Goal: Task Accomplishment & Management: Manage account settings

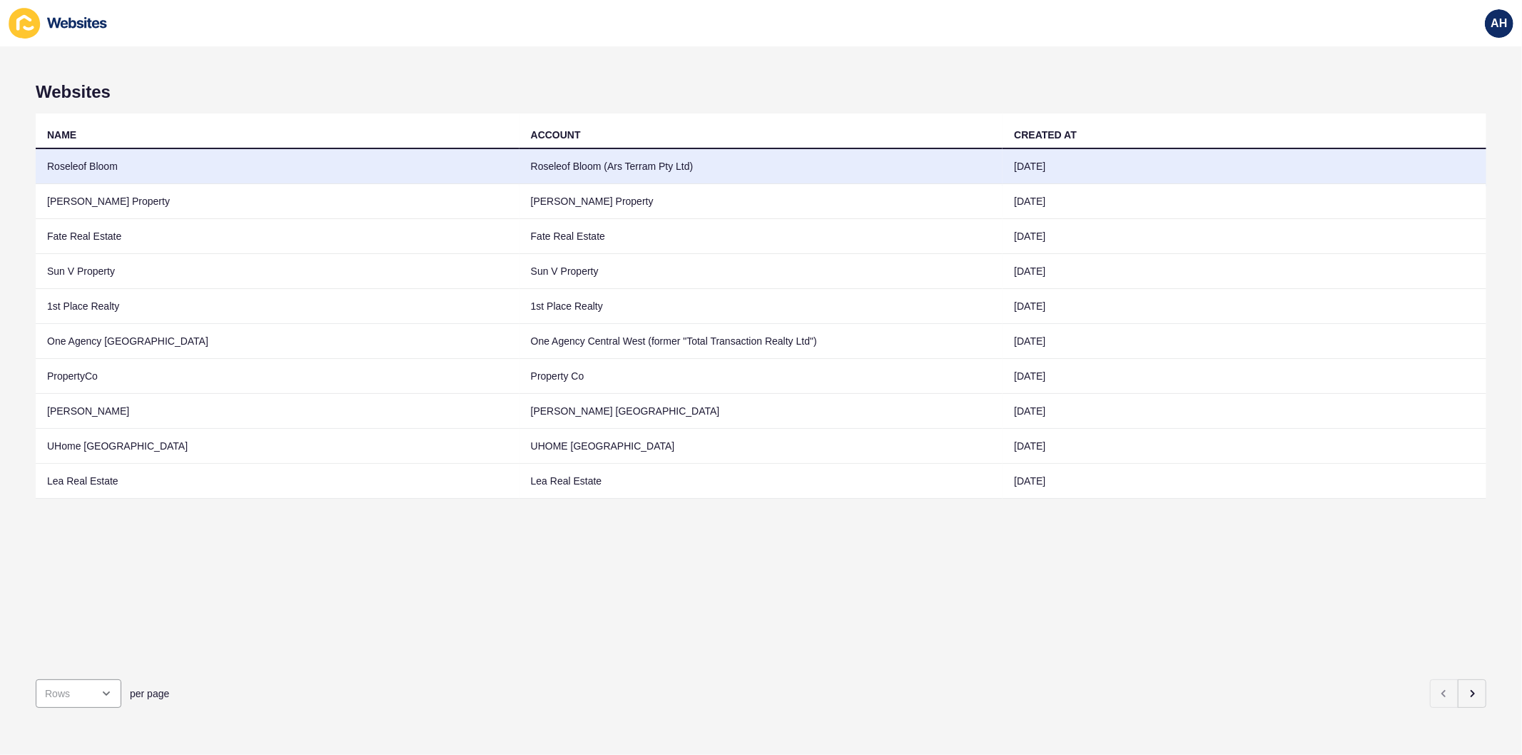
click at [734, 176] on td "Roseleof Bloom (Ars Terram Pty Ltd)" at bounding box center [762, 166] width 484 height 35
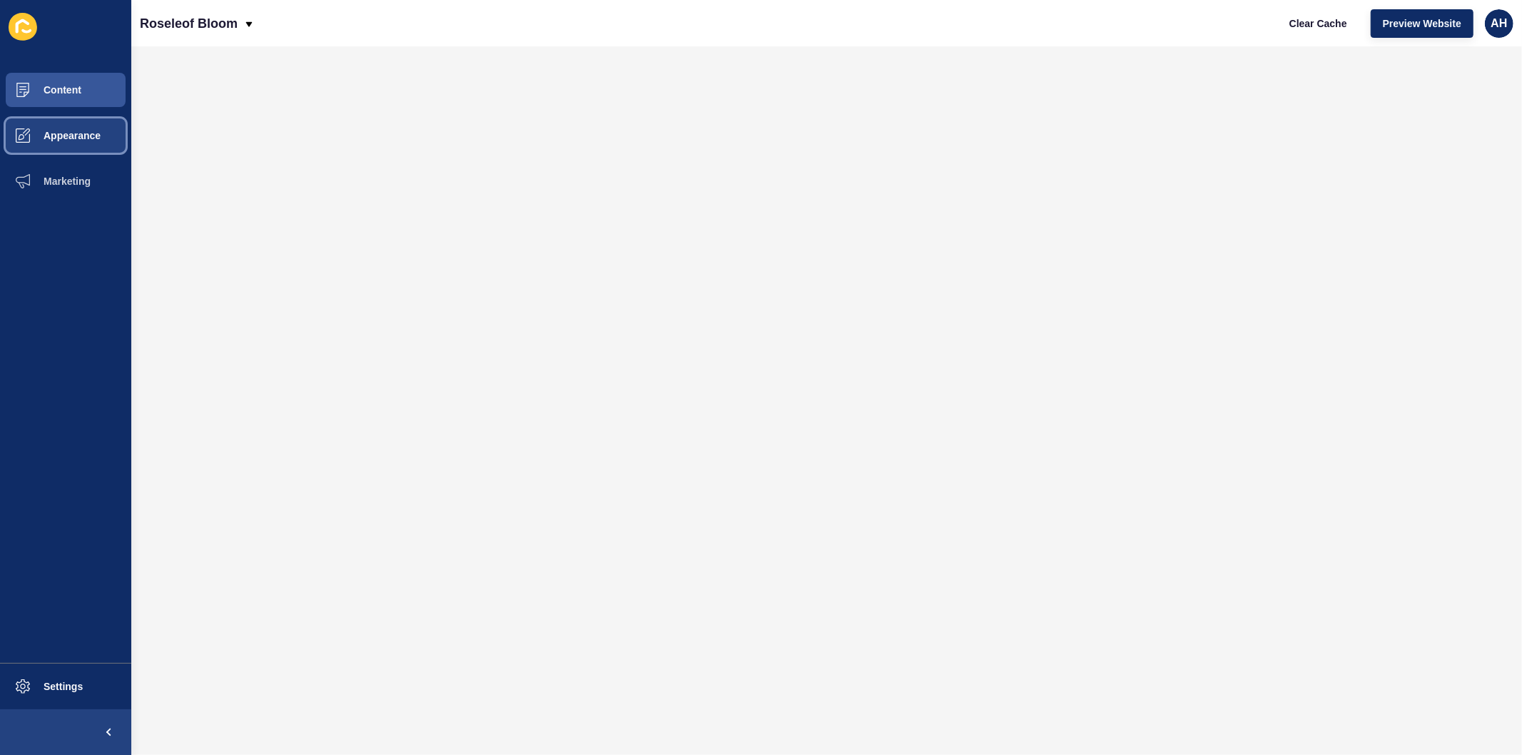
click at [48, 136] on span "Appearance" at bounding box center [49, 135] width 103 height 11
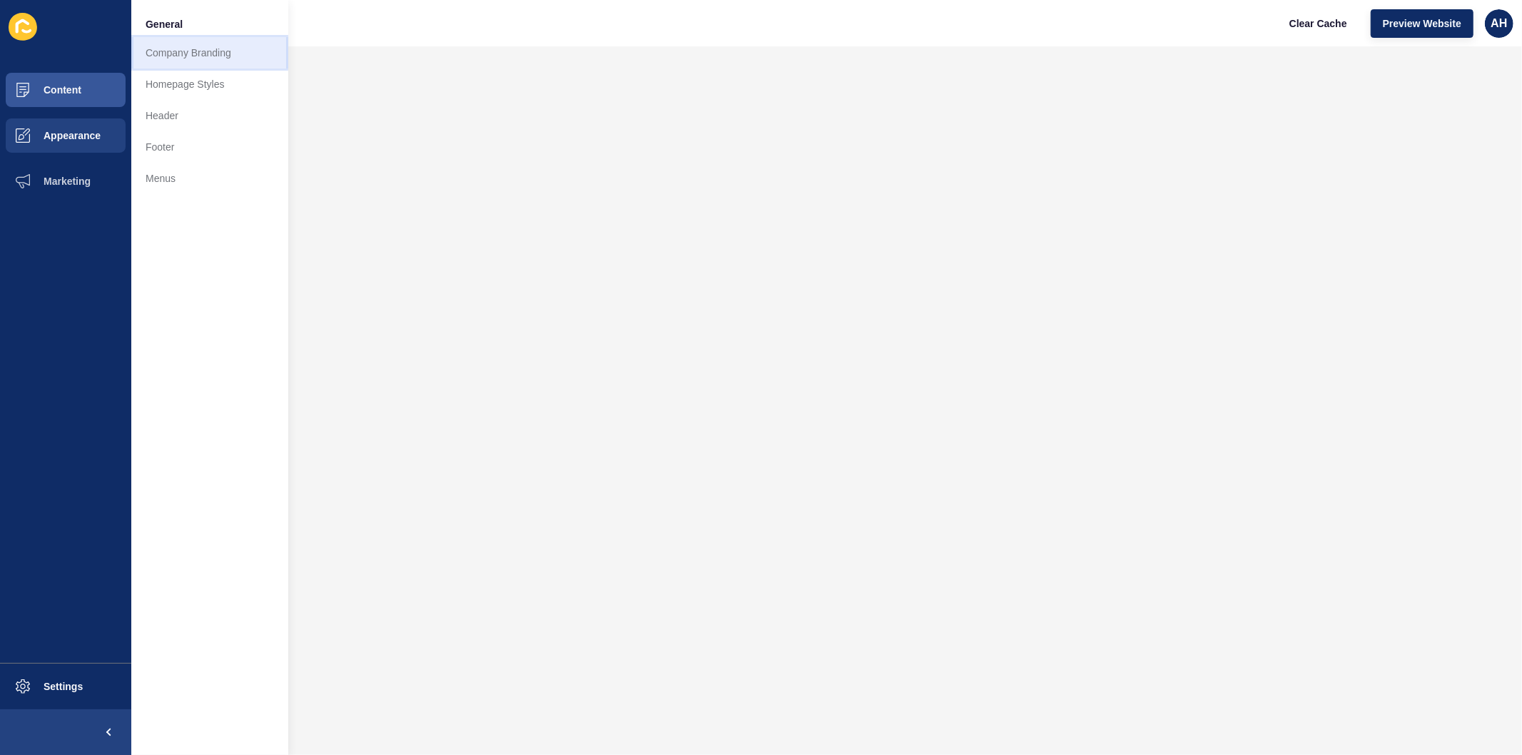
click at [196, 54] on link "Company Branding" at bounding box center [209, 52] width 157 height 31
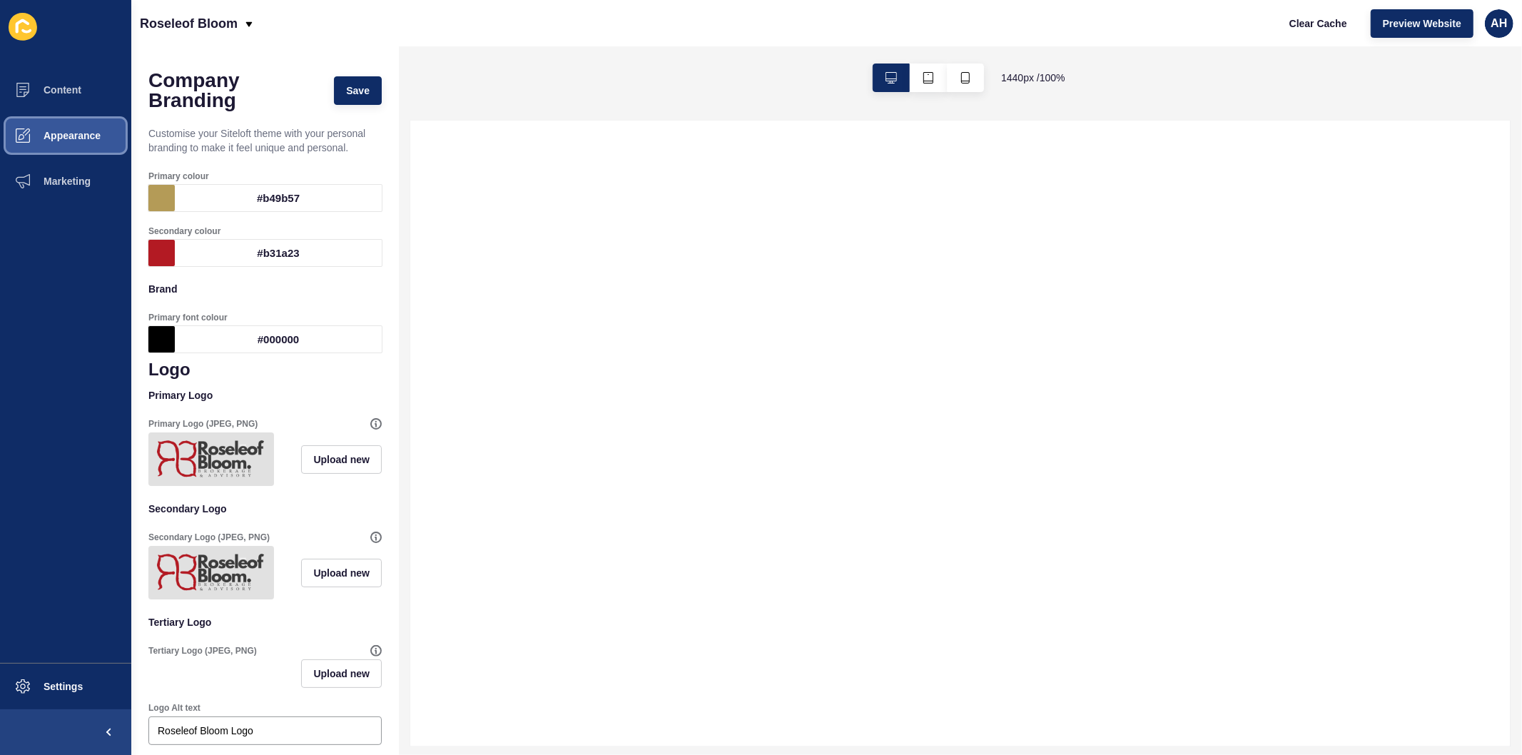
click at [43, 131] on span "Appearance" at bounding box center [49, 135] width 103 height 11
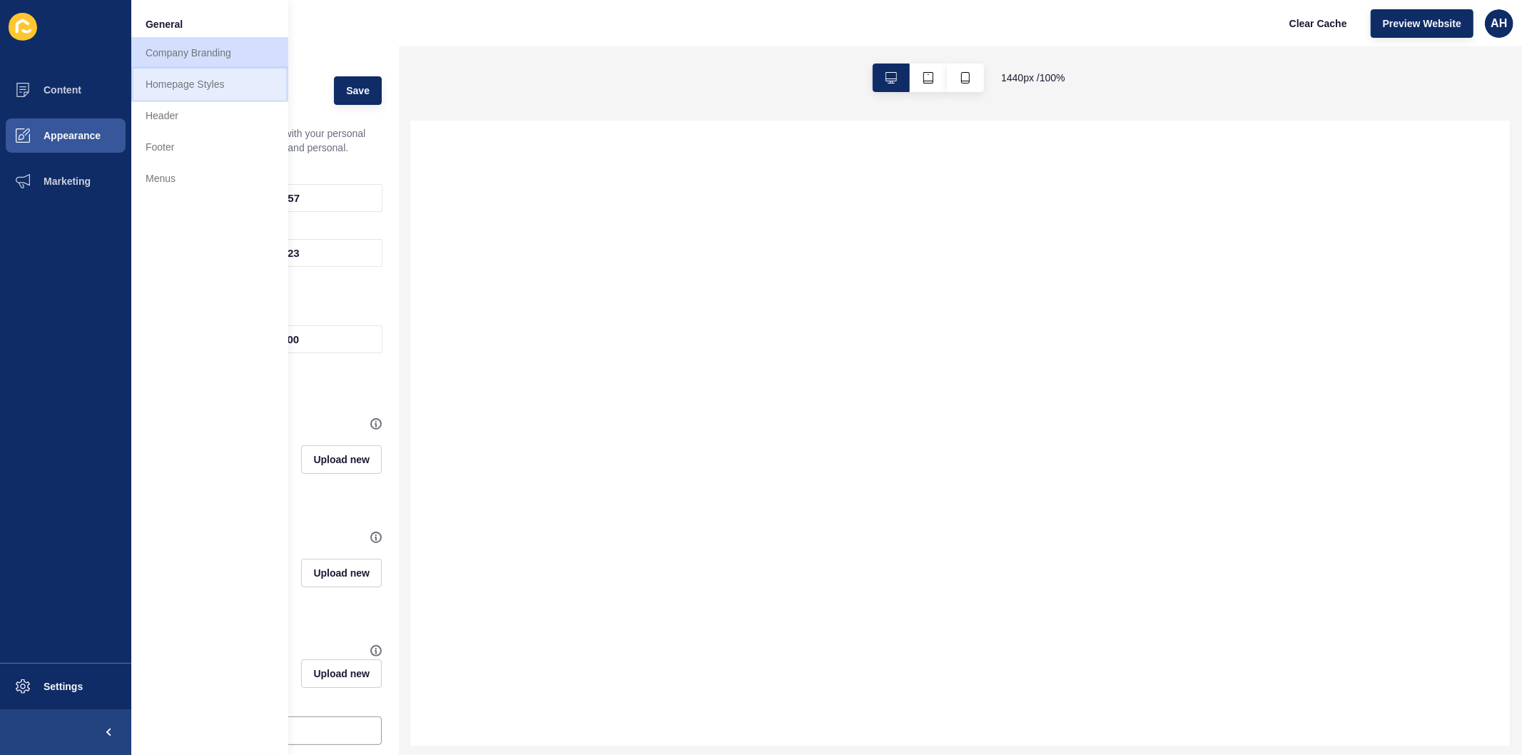
click at [184, 88] on link "Homepage Styles" at bounding box center [209, 84] width 157 height 31
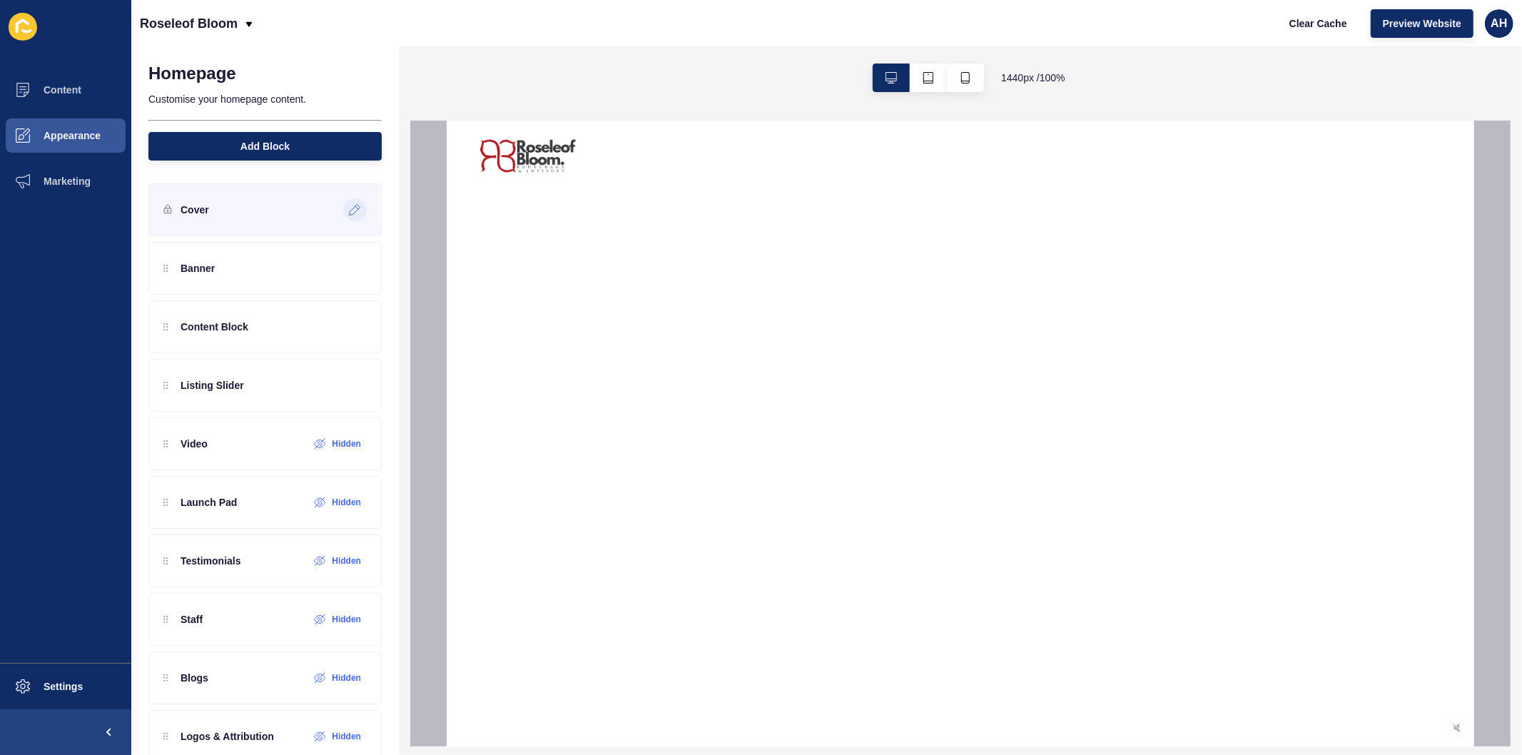
click at [350, 208] on icon at bounding box center [355, 210] width 11 height 11
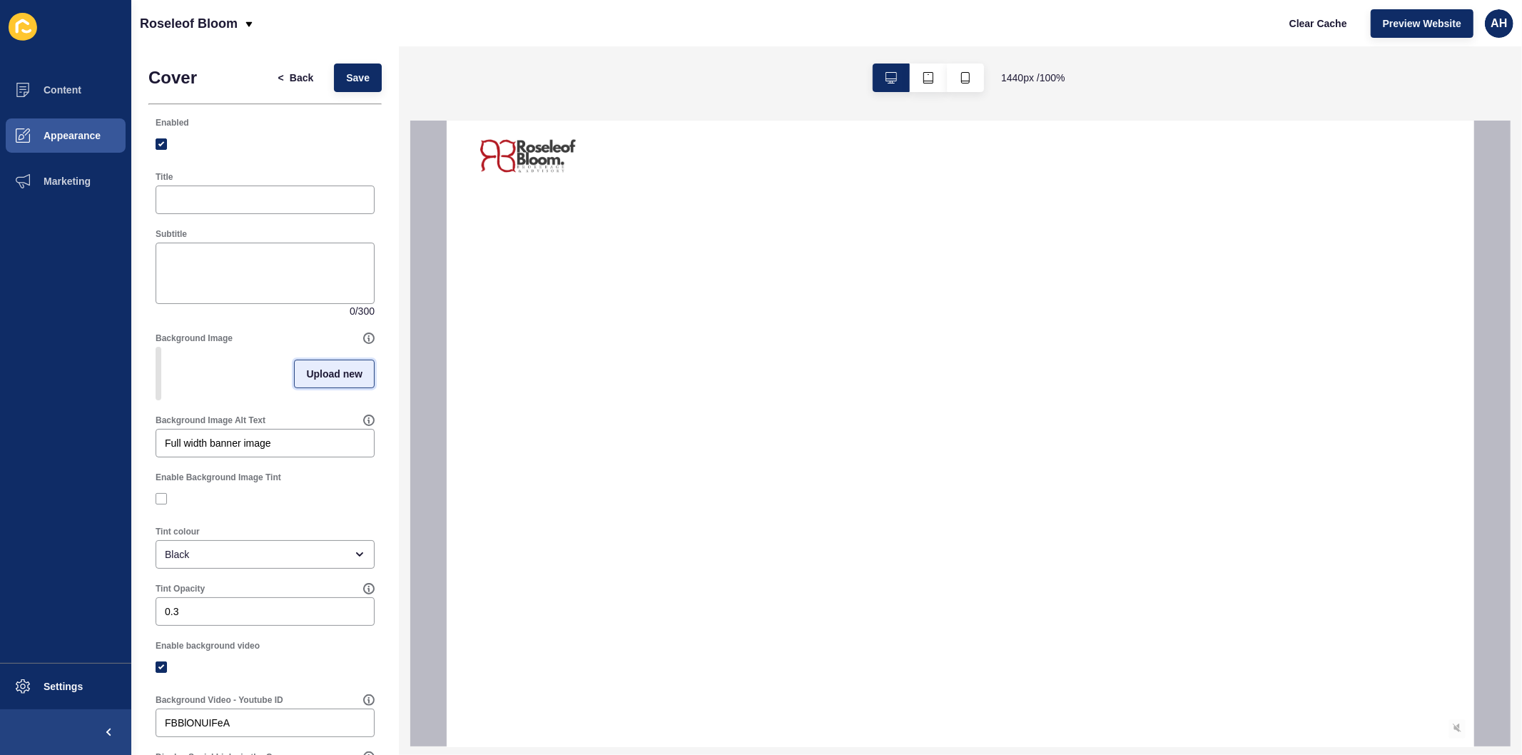
click at [340, 381] on span "Upload new" at bounding box center [334, 374] width 56 height 14
click at [245, 381] on span at bounding box center [265, 376] width 216 height 56
click at [157, 348] on input "Drag or click to upload" at bounding box center [157, 348] width 0 height 0
type input "C:\fakepath\image (13).png"
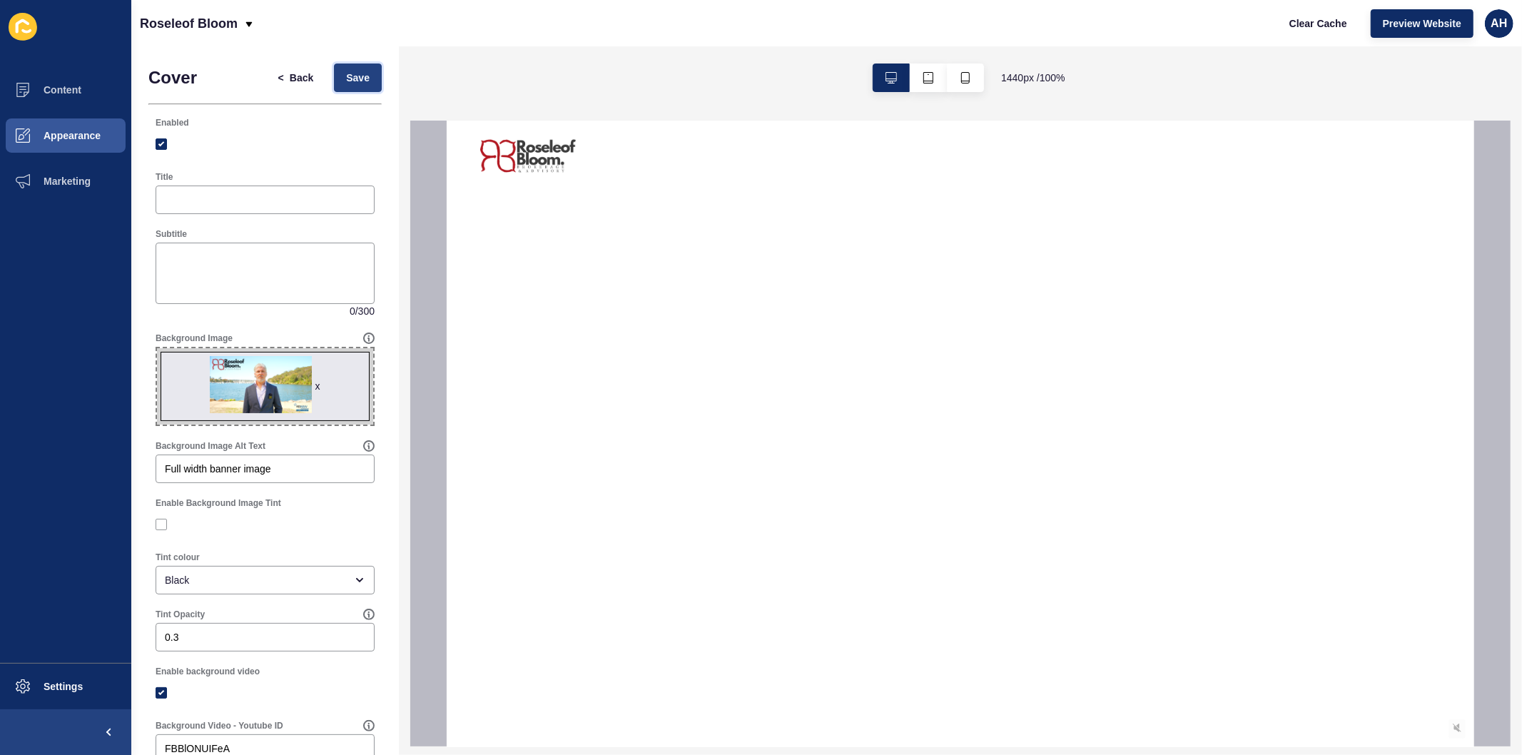
click at [346, 81] on span "Save" at bounding box center [358, 78] width 24 height 14
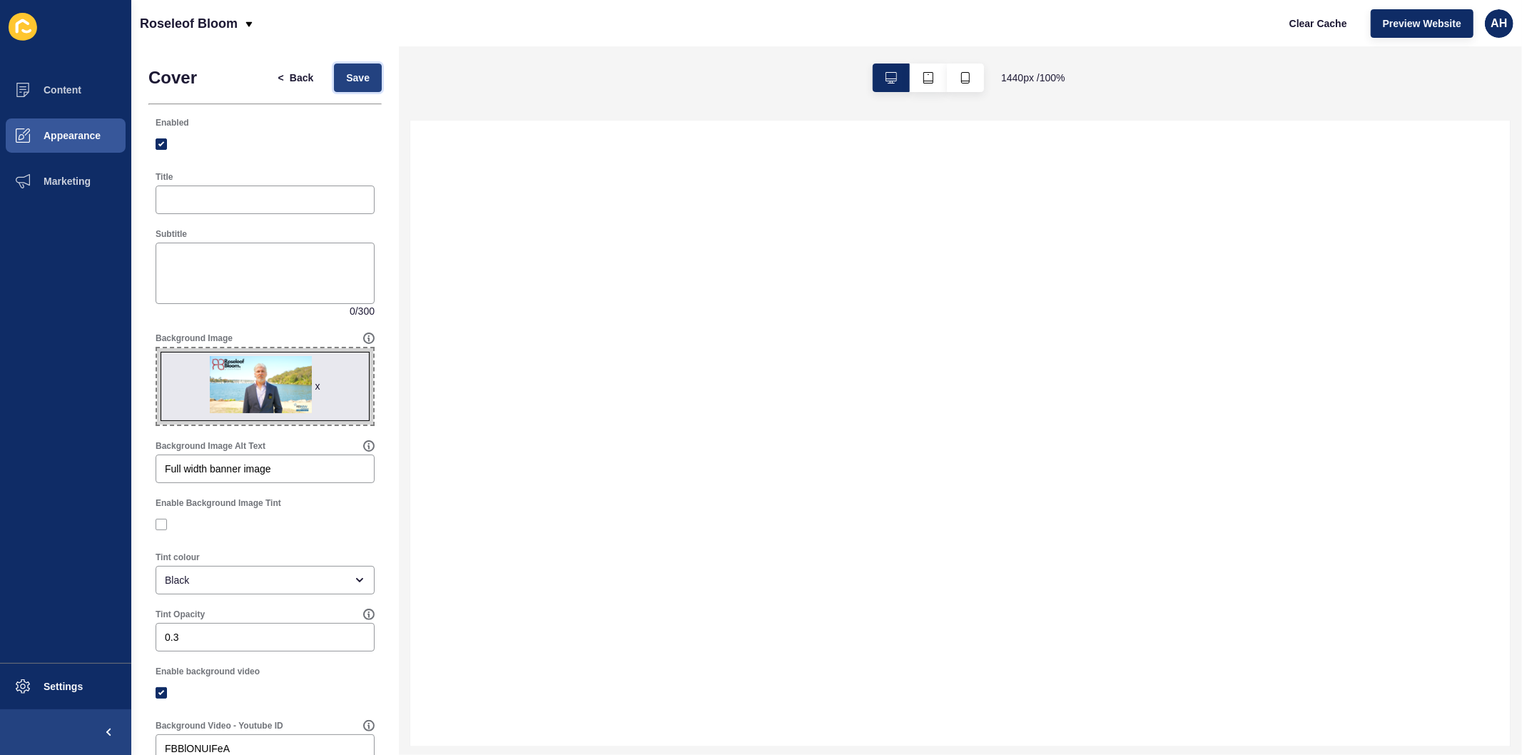
click at [346, 81] on span "Save" at bounding box center [358, 78] width 24 height 14
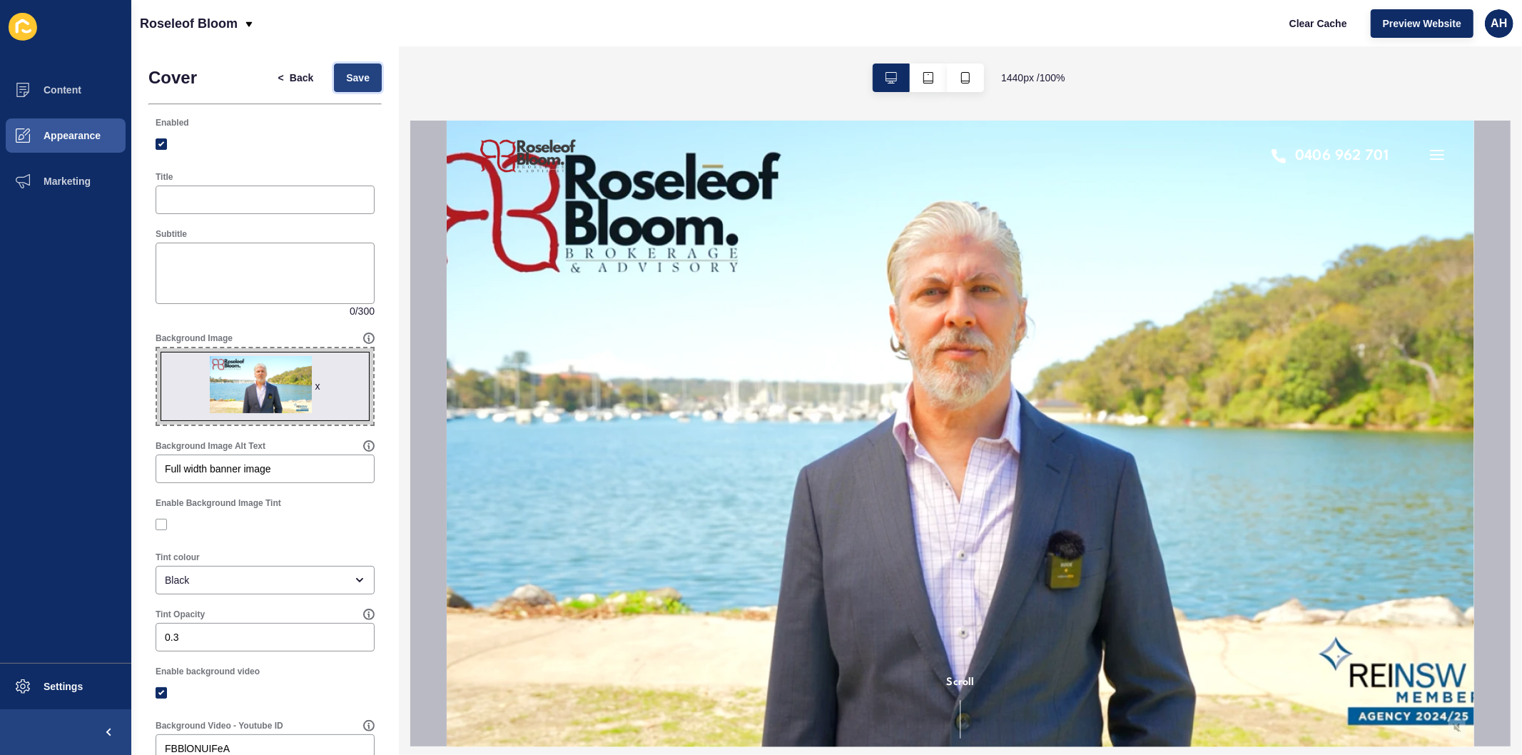
click at [346, 82] on span "Save" at bounding box center [358, 78] width 24 height 14
click at [1323, 26] on span "Clear Cache" at bounding box center [1319, 23] width 58 height 14
click at [1414, 25] on span "Preview Website" at bounding box center [1422, 23] width 79 height 14
